Goal: Ask a question

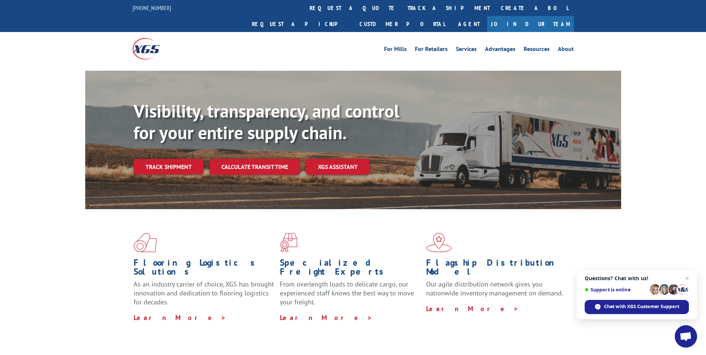
click at [526, 116] on div "Visibility, transparency, and control for your entire supply chain. Track shipm…" at bounding box center [377, 152] width 487 height 104
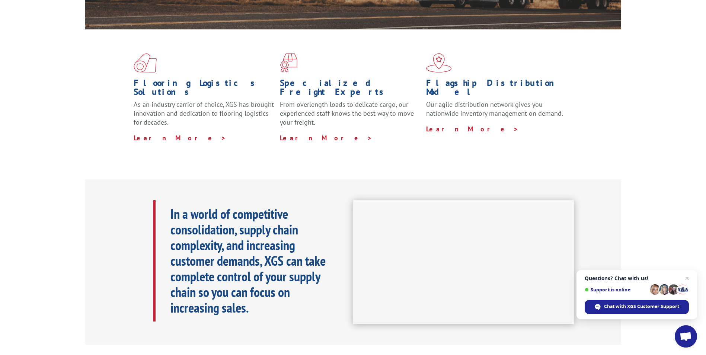
scroll to position [223, 0]
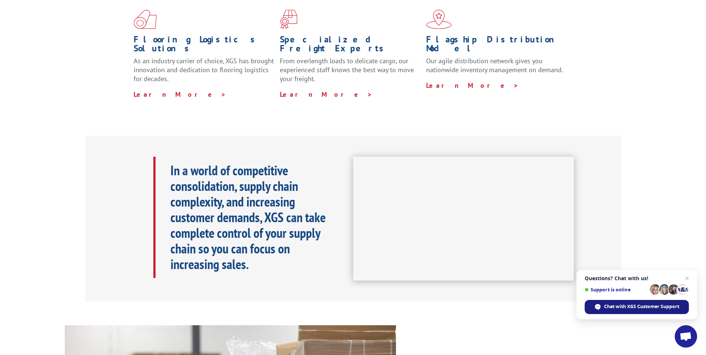
click at [641, 308] on span "Chat with XGS Customer Support" at bounding box center [641, 306] width 75 height 7
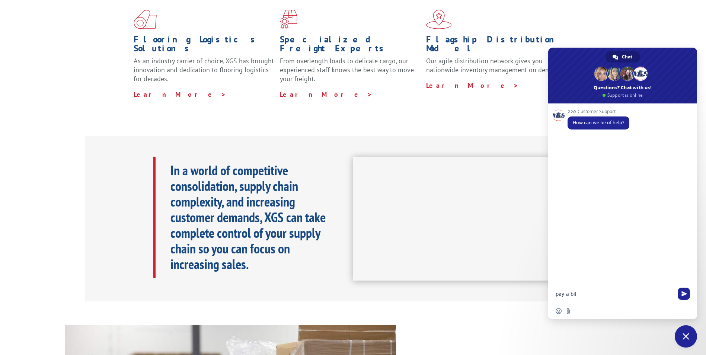
type textarea "pay a bill"
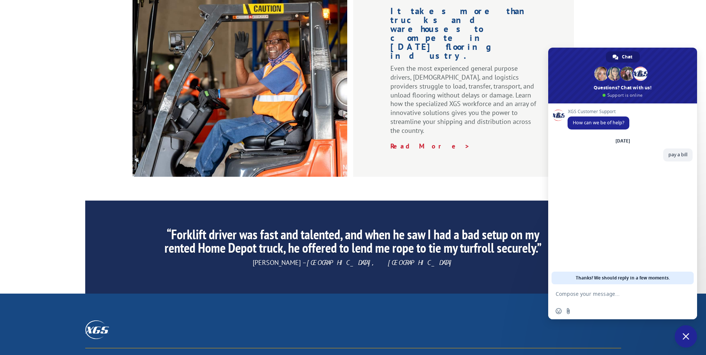
scroll to position [1117, 0]
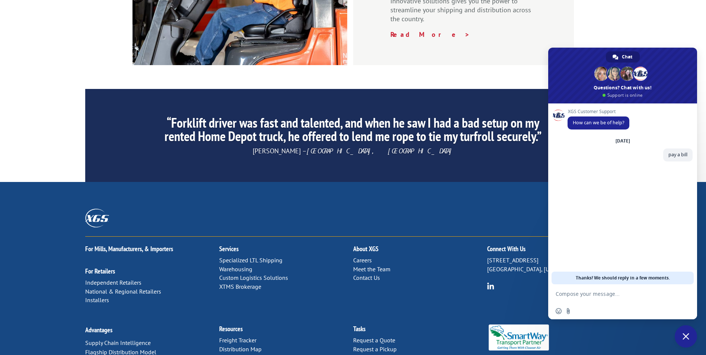
drag, startPoint x: 683, startPoint y: 341, endPoint x: 683, endPoint y: 337, distance: 4.1
click at [683, 340] on span "Close chat" at bounding box center [685, 336] width 22 height 22
